Goal: Transaction & Acquisition: Purchase product/service

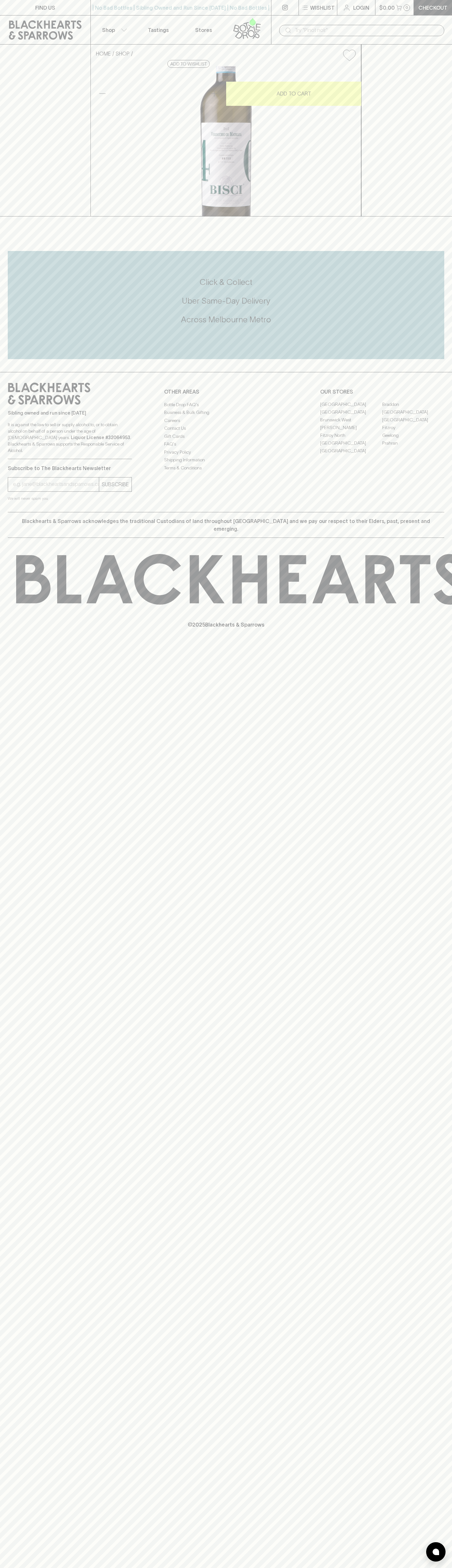
click at [422, 10] on p "Checkout" at bounding box center [433, 7] width 29 height 8
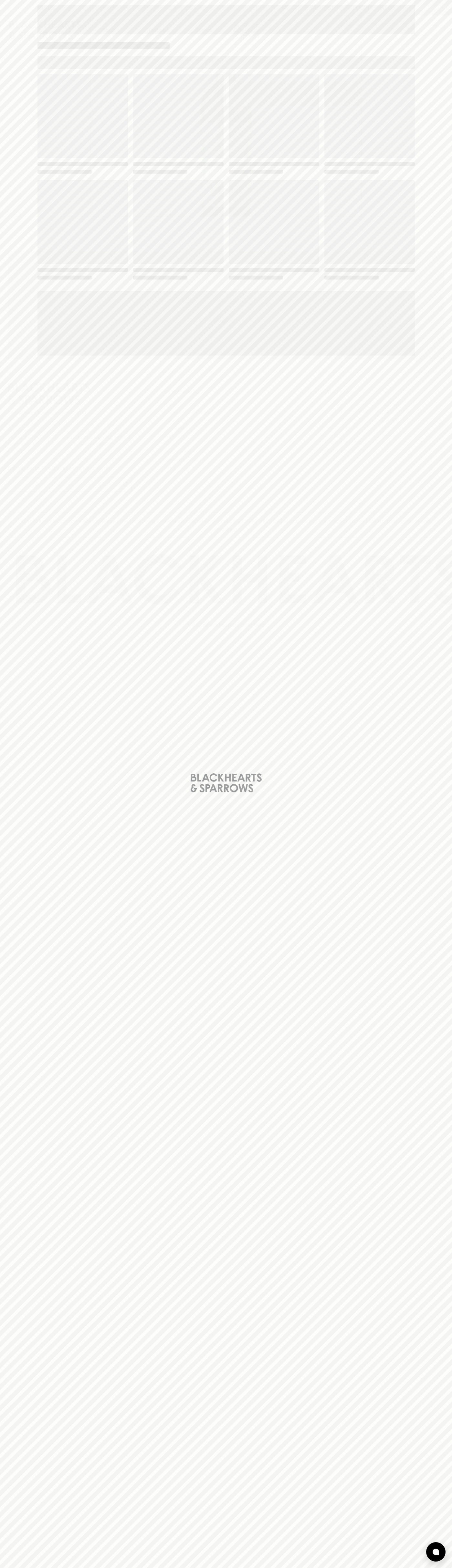
click at [434, 996] on div "Loading" at bounding box center [226, 784] width 452 height 1568
click at [177, 1567] on html "FIND US | No Bad Bottles | Sibling Owned and Run Since 2006 | No Bad Bottles | …" at bounding box center [226, 784] width 452 height 1568
click at [27, 303] on div "Loading" at bounding box center [226, 784] width 452 height 1568
